Goal: Information Seeking & Learning: Learn about a topic

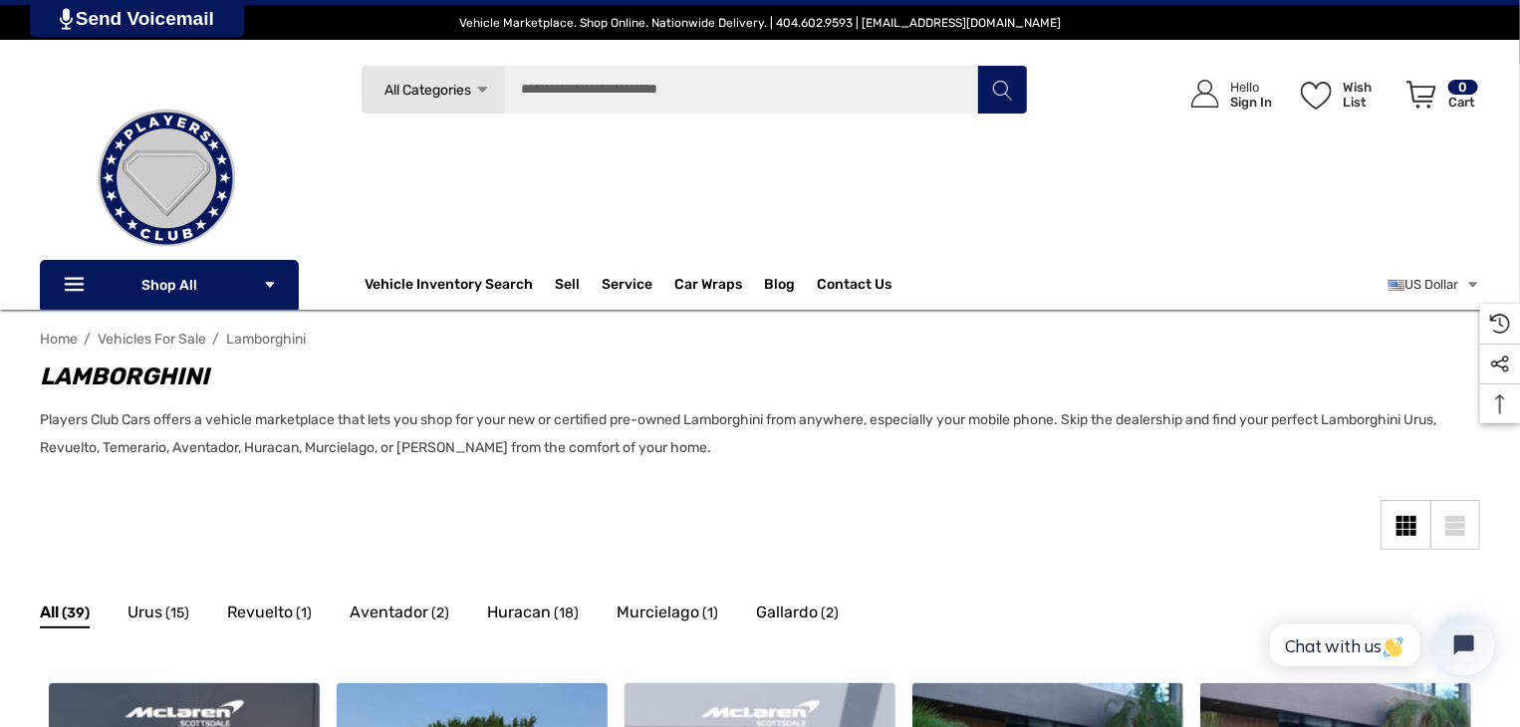
click at [472, 94] on span "All Categories" at bounding box center [429, 90] width 87 height 17
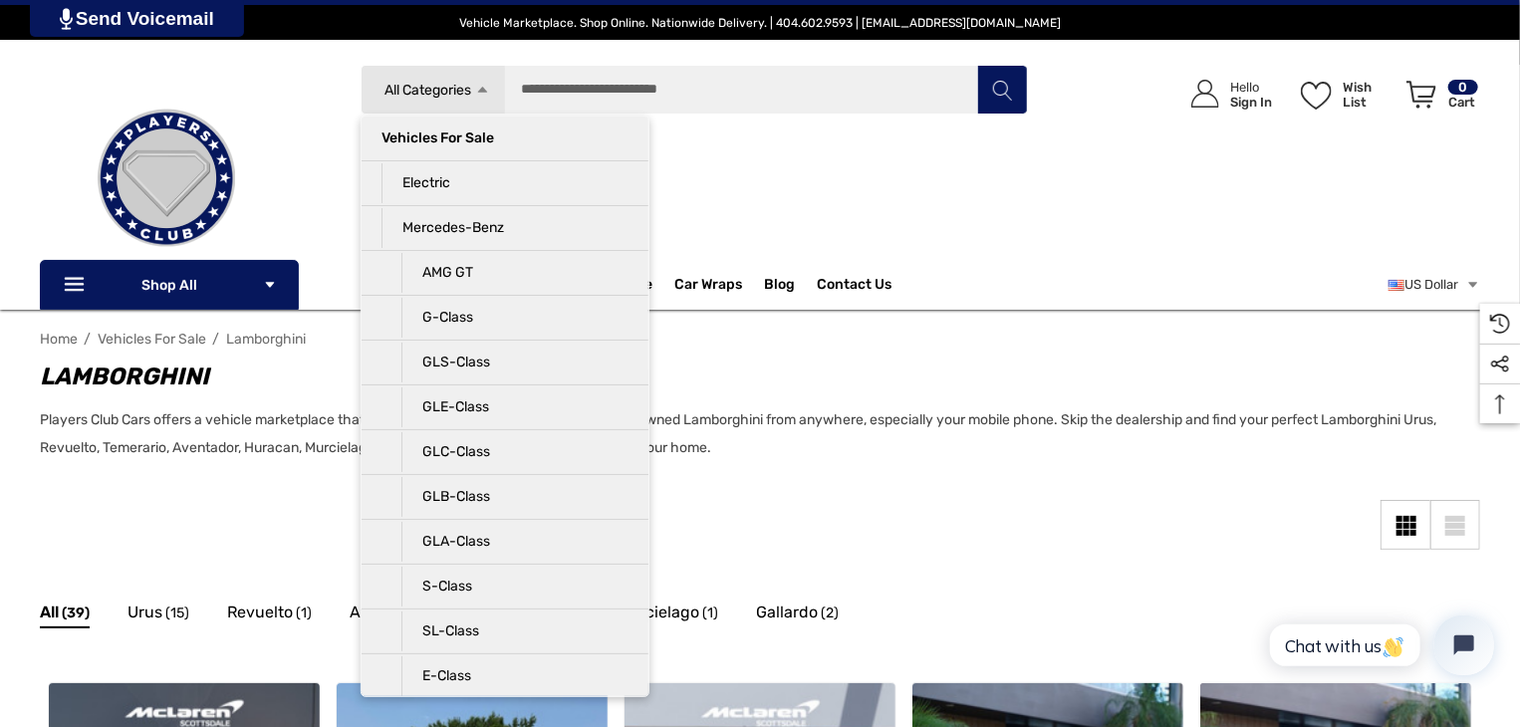
click at [700, 179] on div "Search All Categories Icon Arrow Down Icon Arrow Down Icon Arrow Up Icon Arrow …" at bounding box center [694, 171] width 729 height 213
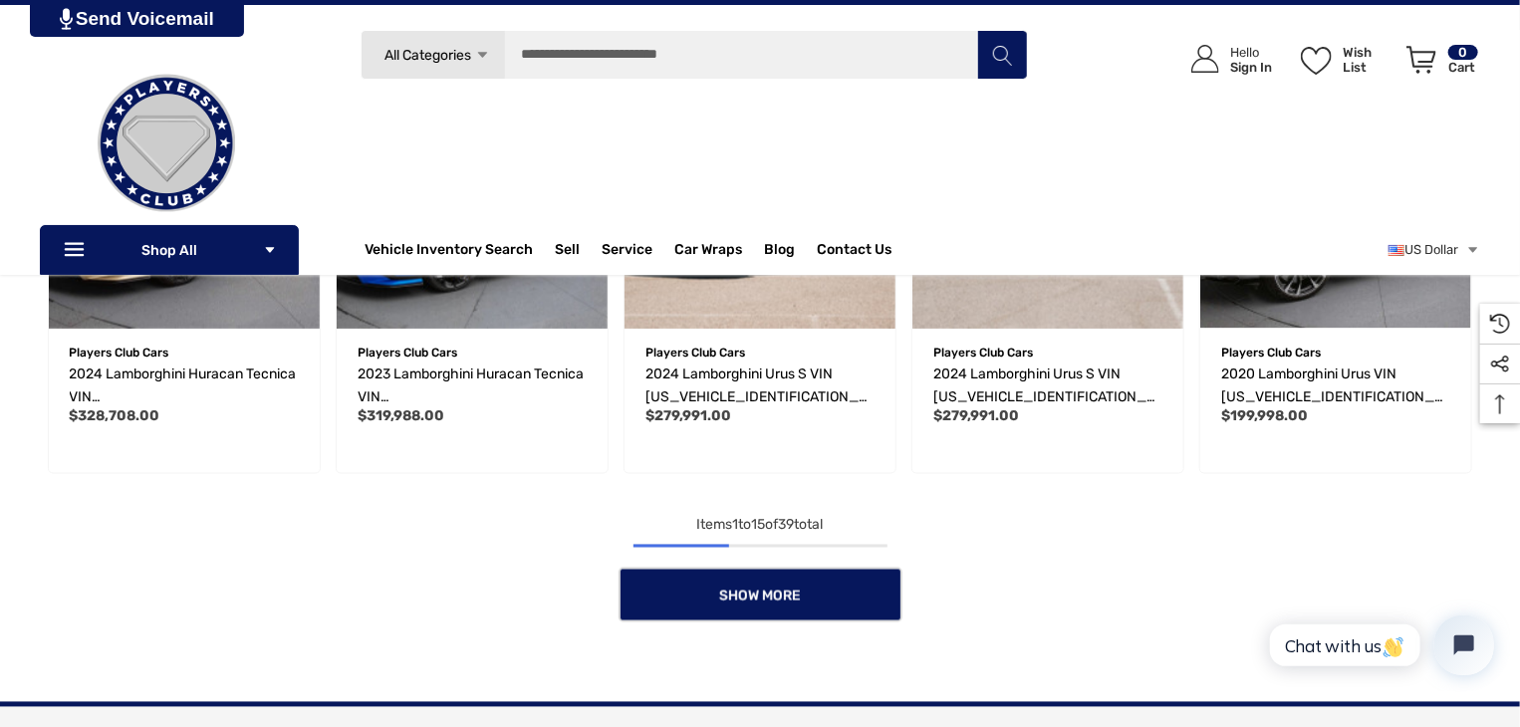
scroll to position [1495, 0]
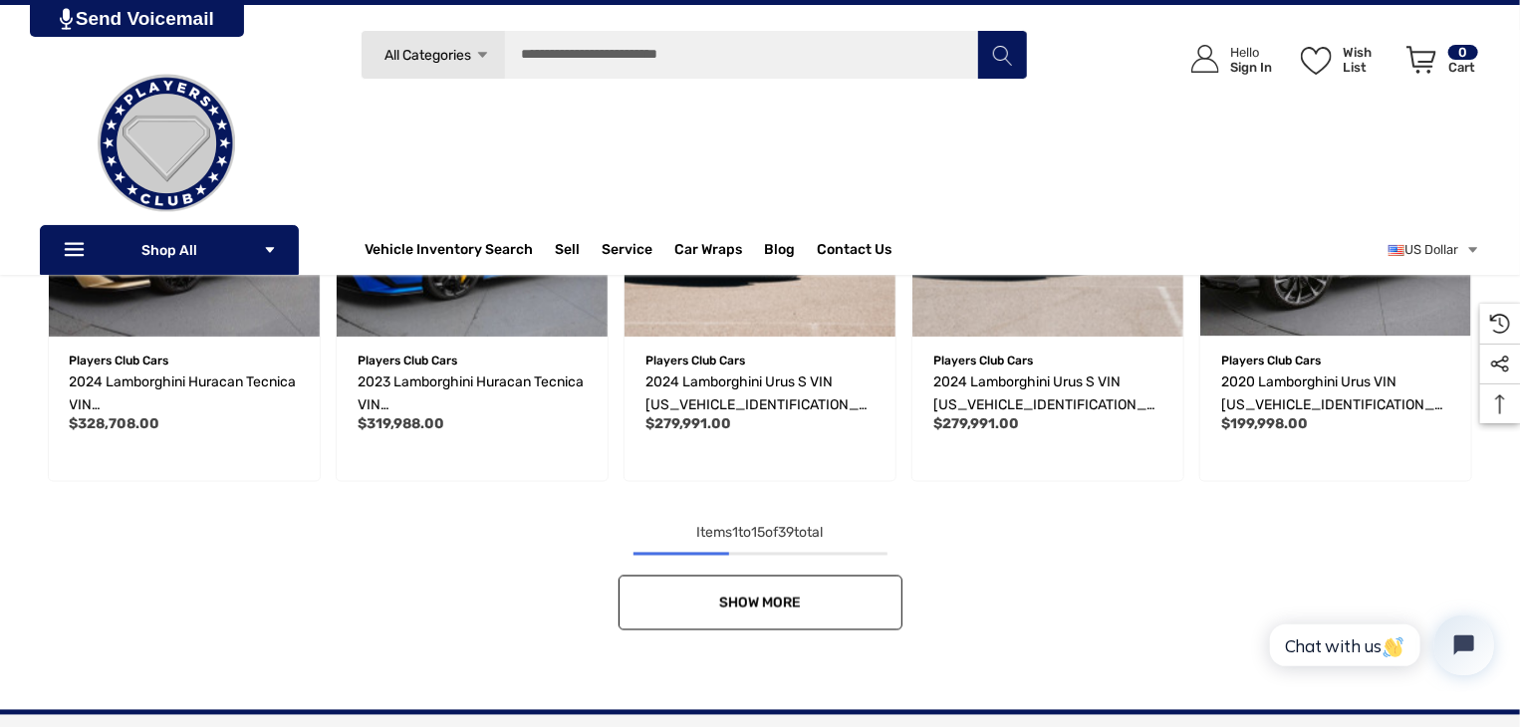
click at [751, 611] on span "Show More" at bounding box center [760, 603] width 82 height 17
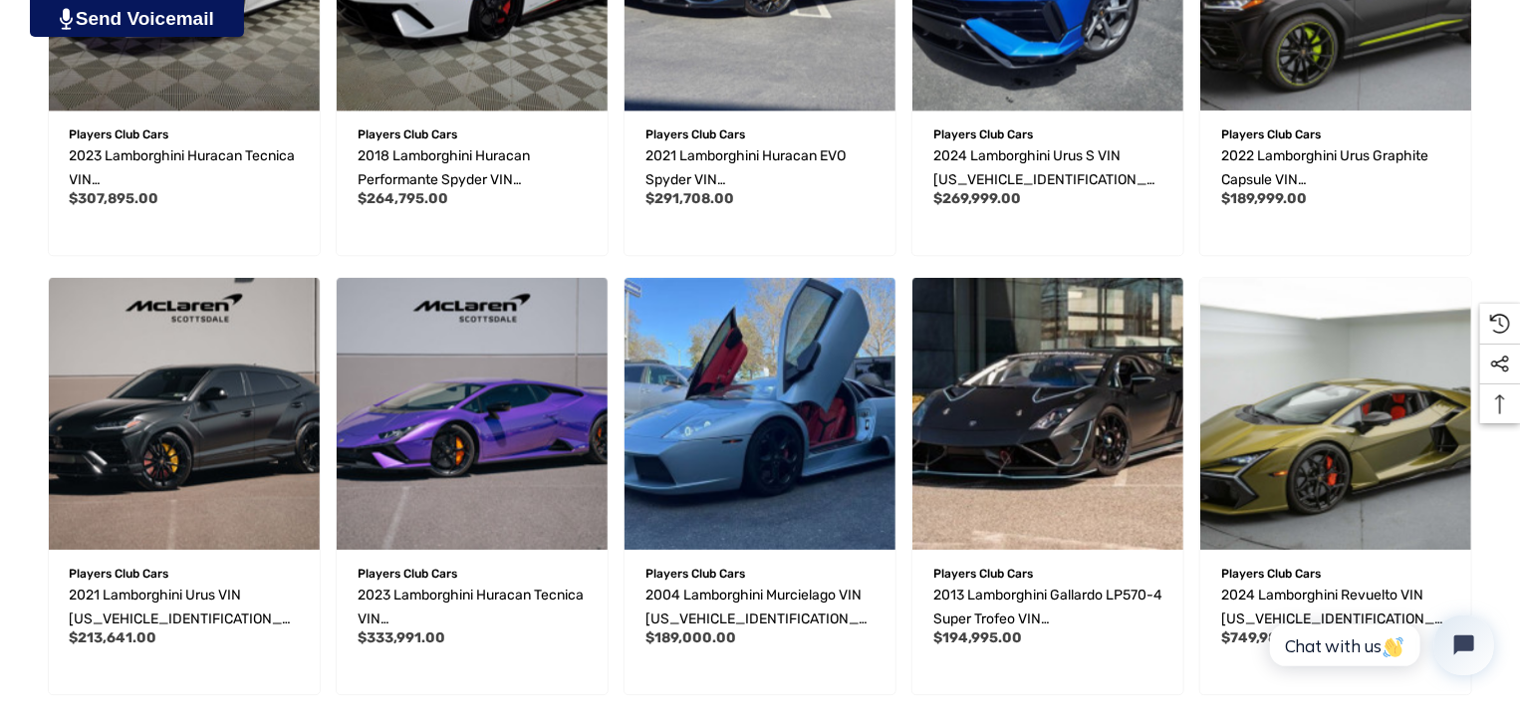
scroll to position [2790, 0]
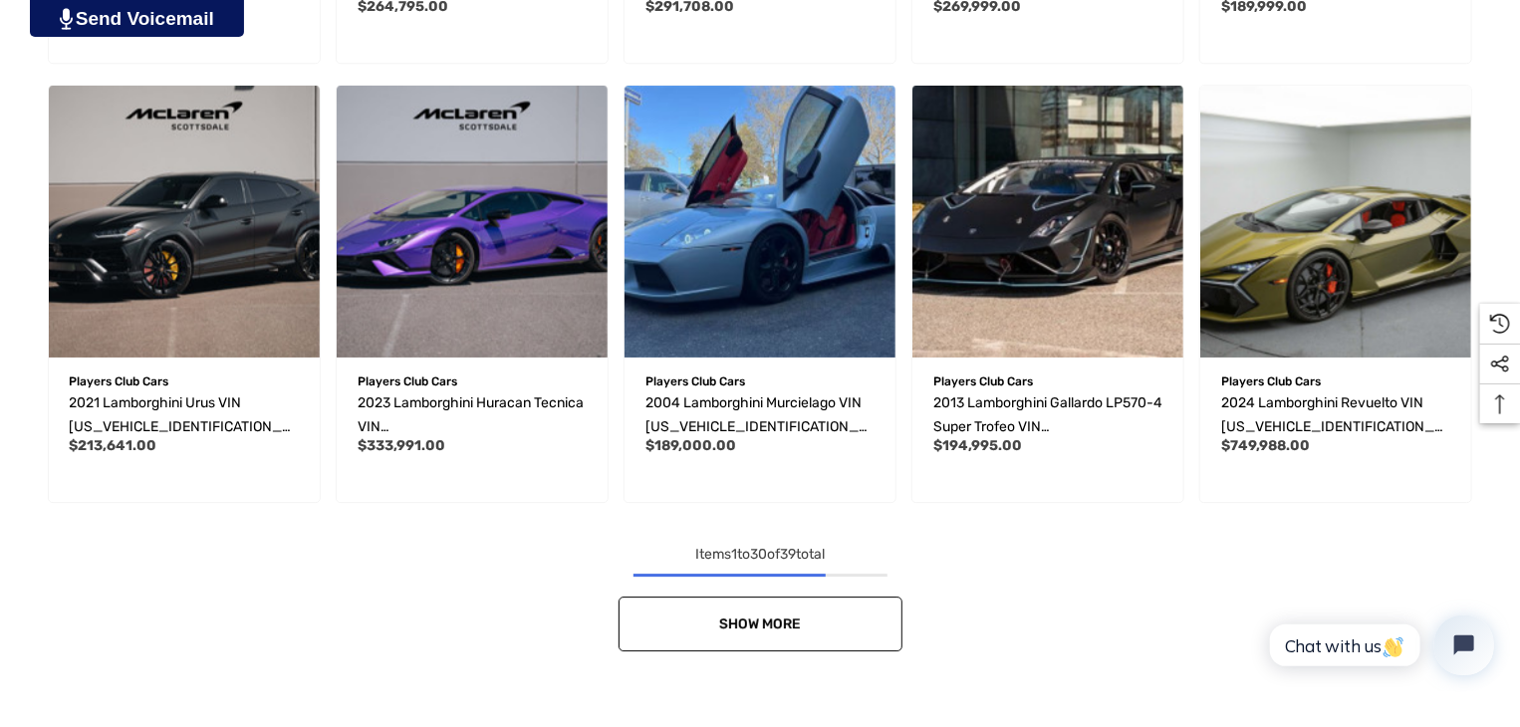
click at [794, 622] on span "Show More" at bounding box center [760, 624] width 82 height 17
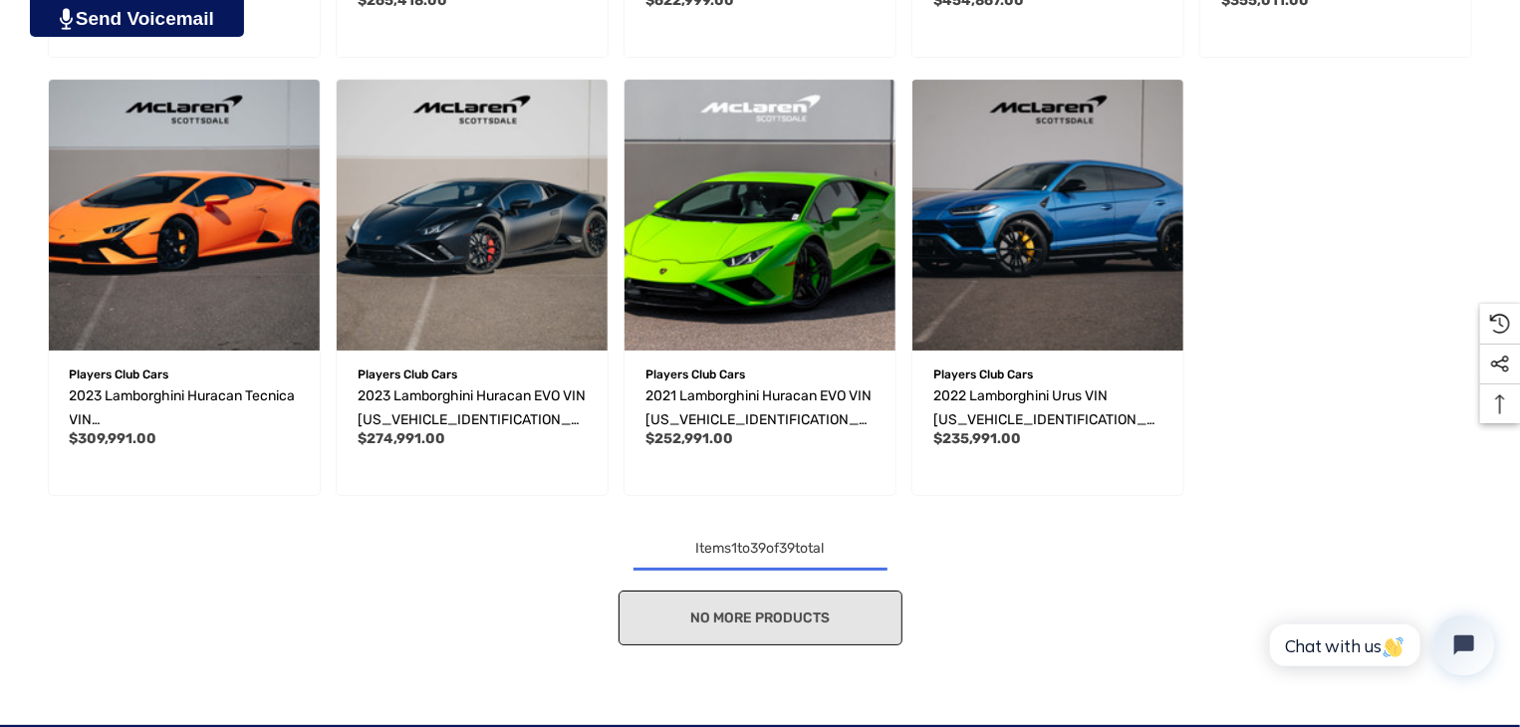
scroll to position [3686, 0]
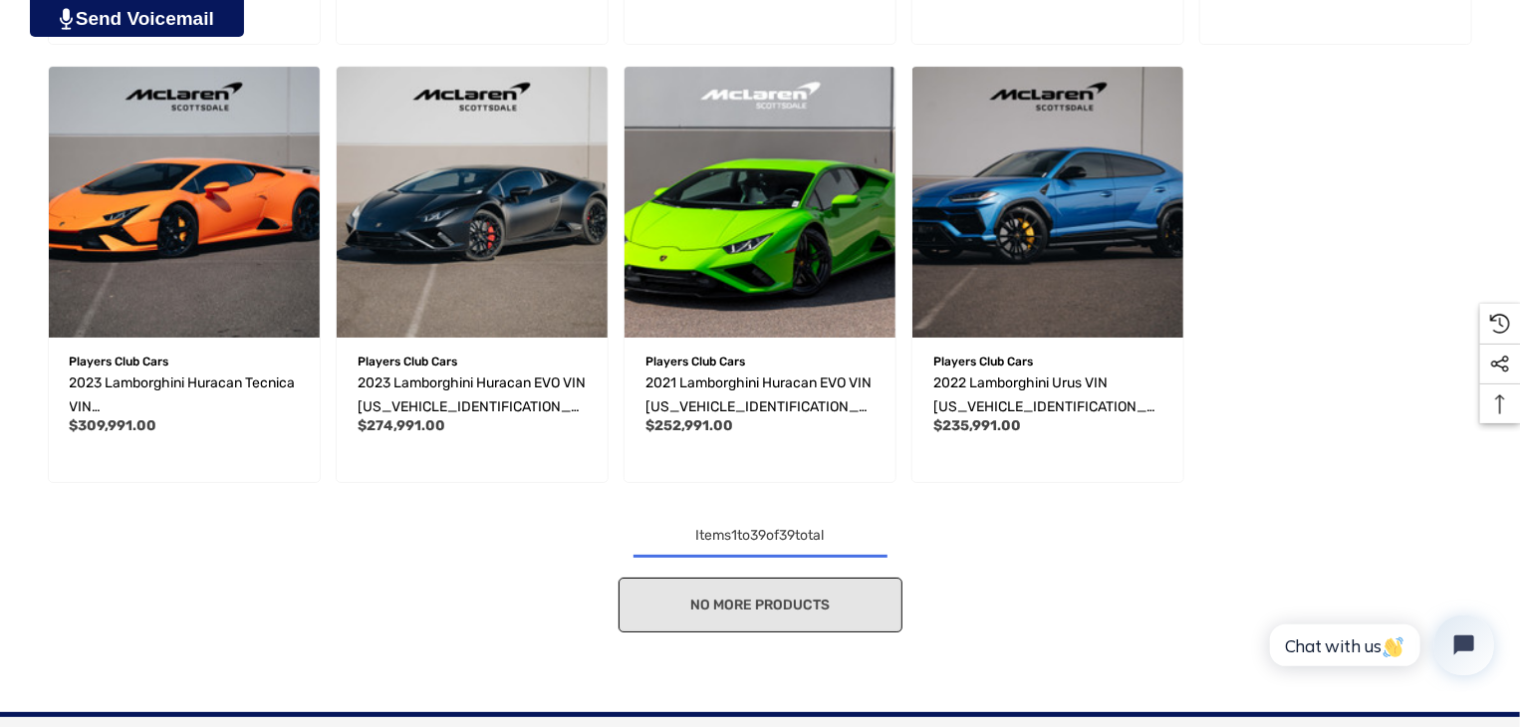
click at [832, 601] on div "No more products" at bounding box center [760, 605] width 1441 height 55
click at [834, 607] on div "No more products" at bounding box center [760, 605] width 1441 height 55
click at [825, 617] on div "No more products" at bounding box center [760, 605] width 1441 height 55
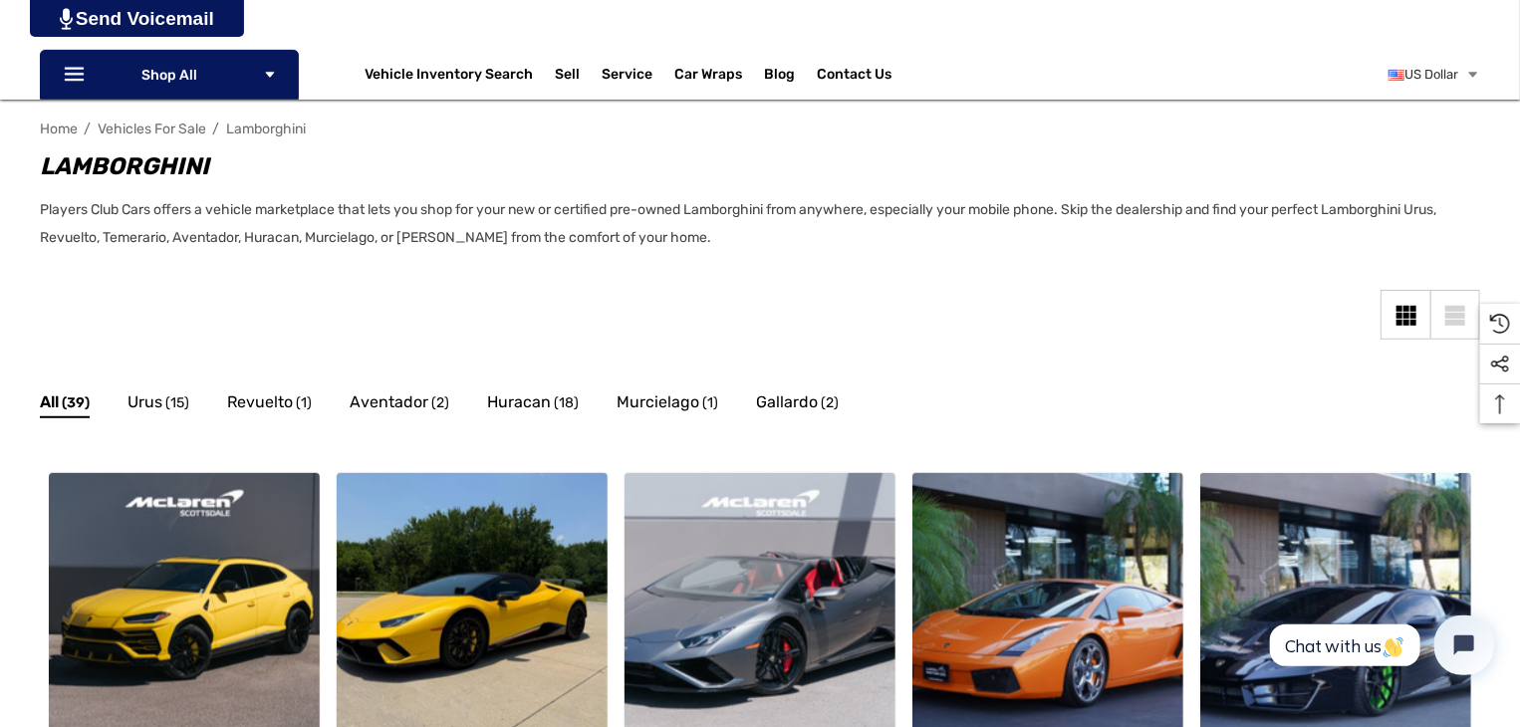
scroll to position [0, 0]
